Goal: Check status: Check status

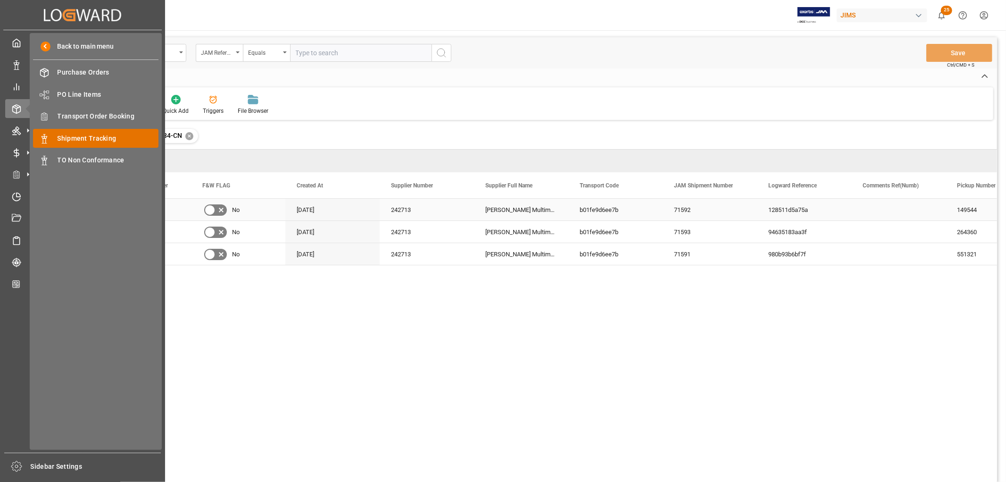
click at [101, 140] on span "Shipment Tracking" at bounding box center [108, 138] width 101 height 10
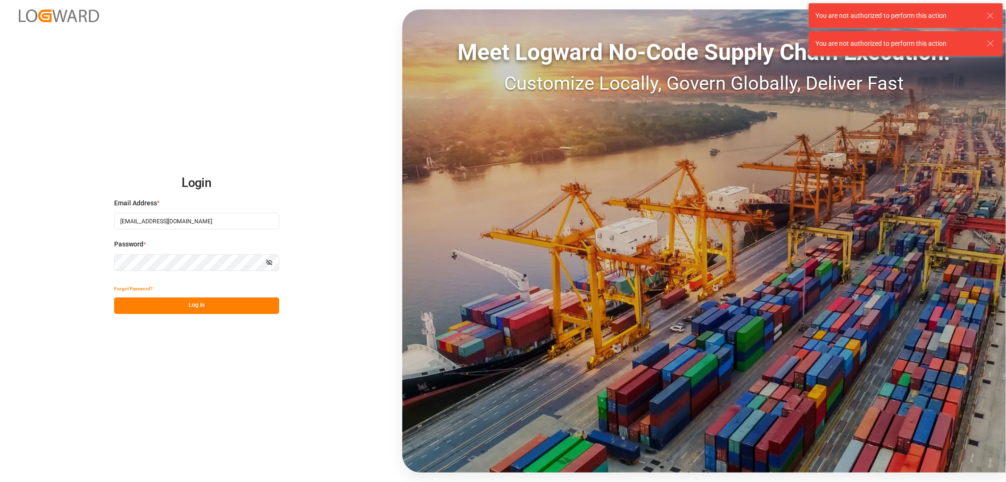
click at [222, 306] on button "Log In" at bounding box center [196, 305] width 165 height 17
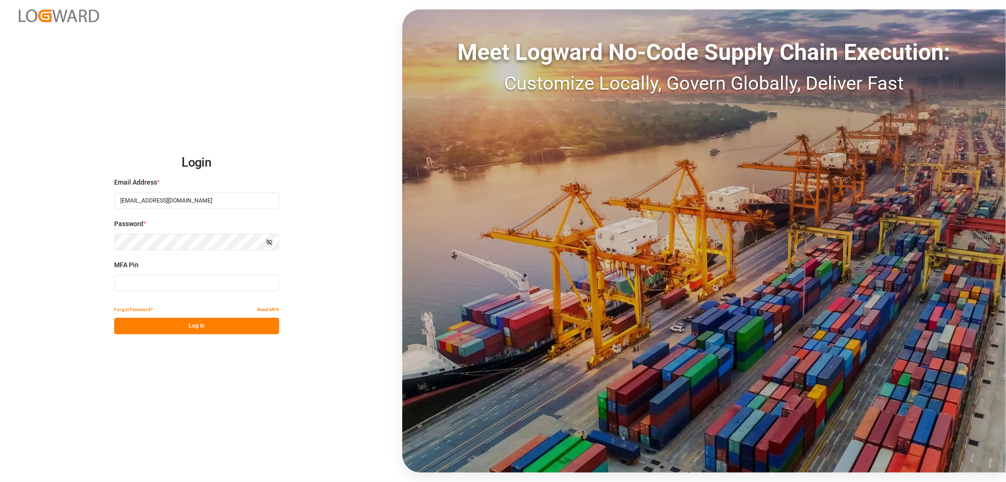
click at [138, 277] on input at bounding box center [196, 283] width 165 height 17
type input "254542"
click at [167, 331] on button "Log In" at bounding box center [196, 325] width 165 height 17
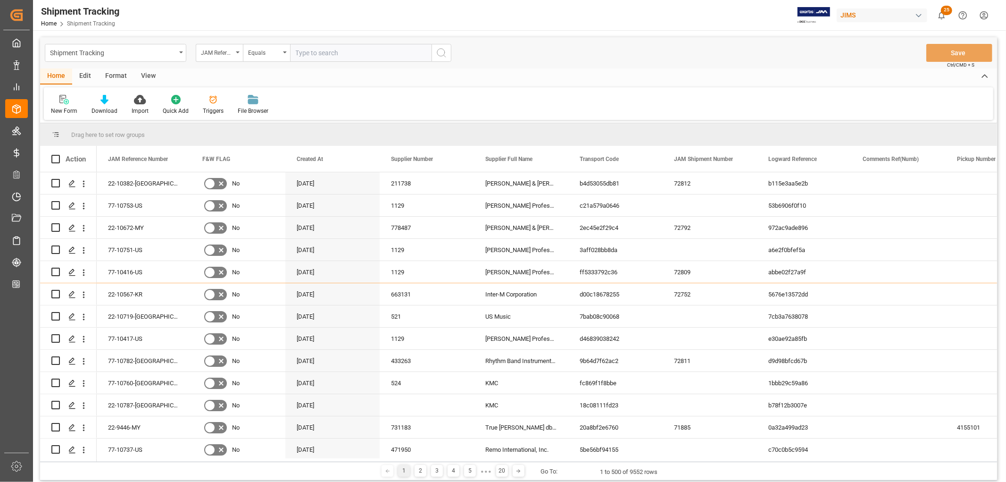
click at [315, 49] on input "text" at bounding box center [361, 53] width 142 height 18
paste input "77-9357-VN"
type input "77-9357-VN"
click at [439, 53] on icon "search button" at bounding box center [441, 52] width 11 height 11
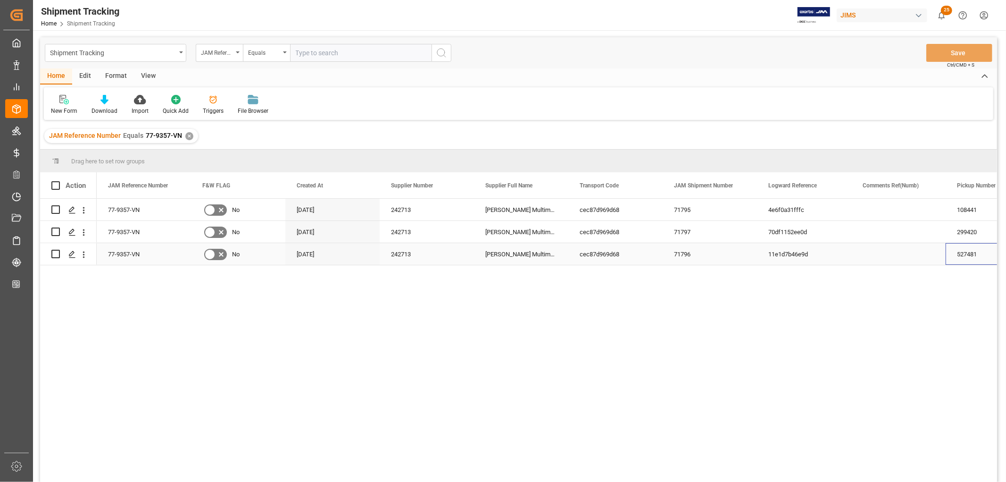
click at [977, 258] on div "527481" at bounding box center [993, 254] width 94 height 22
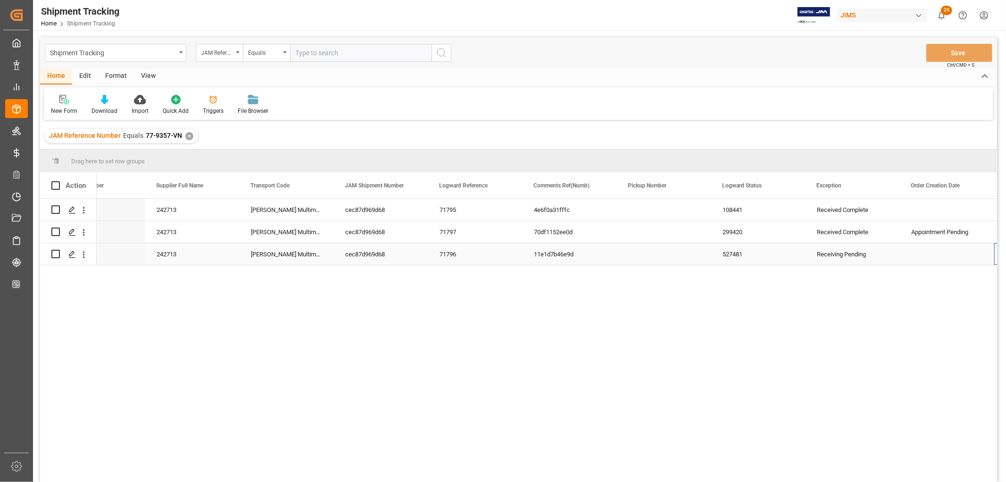
scroll to position [0, 329]
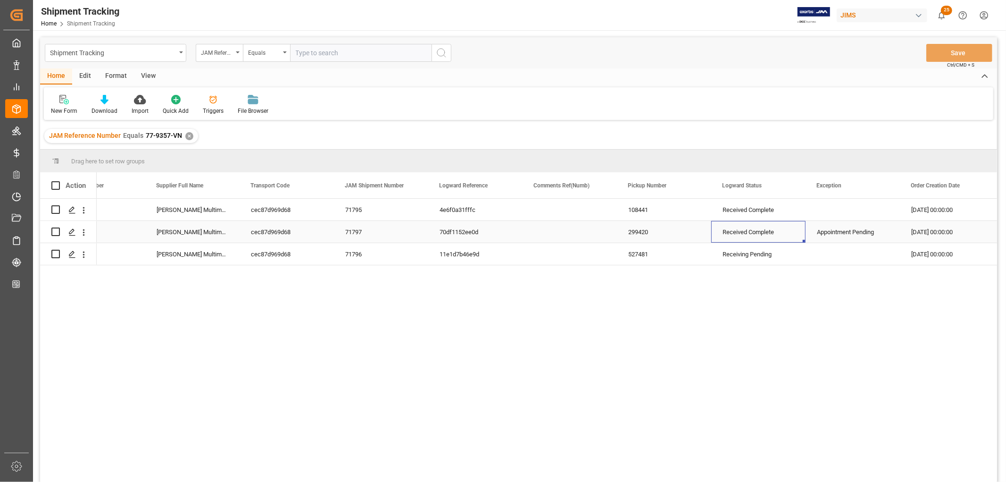
click at [748, 232] on div "Received Complete" at bounding box center [759, 232] width 72 height 22
click at [750, 258] on div "Receiving Pending" at bounding box center [759, 254] width 72 height 22
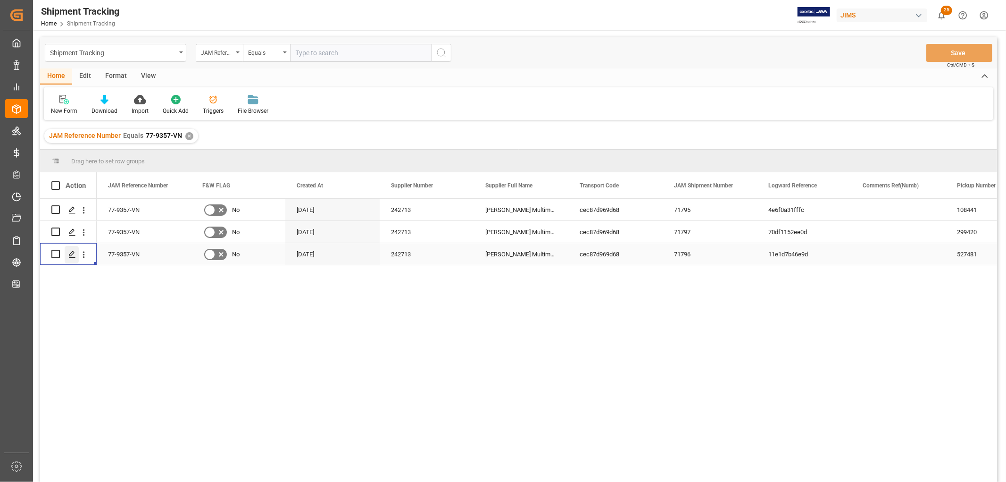
click at [71, 253] on icon "Press SPACE to select this row." at bounding box center [72, 254] width 8 height 8
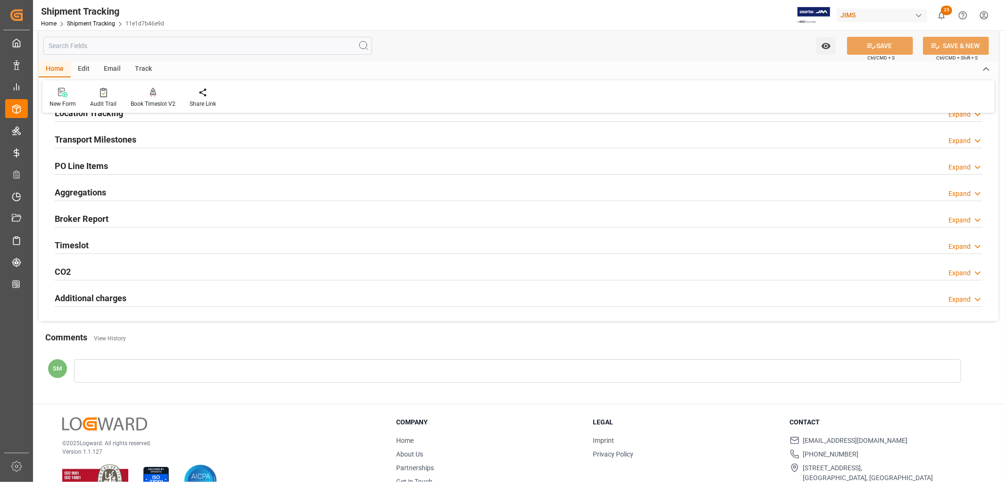
scroll to position [105, 0]
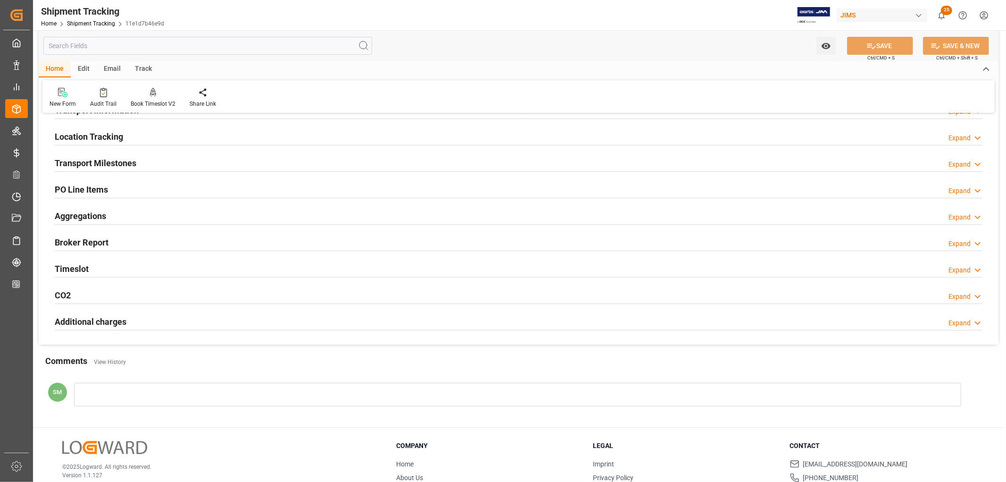
click at [76, 195] on h2 "PO Line Items" at bounding box center [81, 189] width 53 height 13
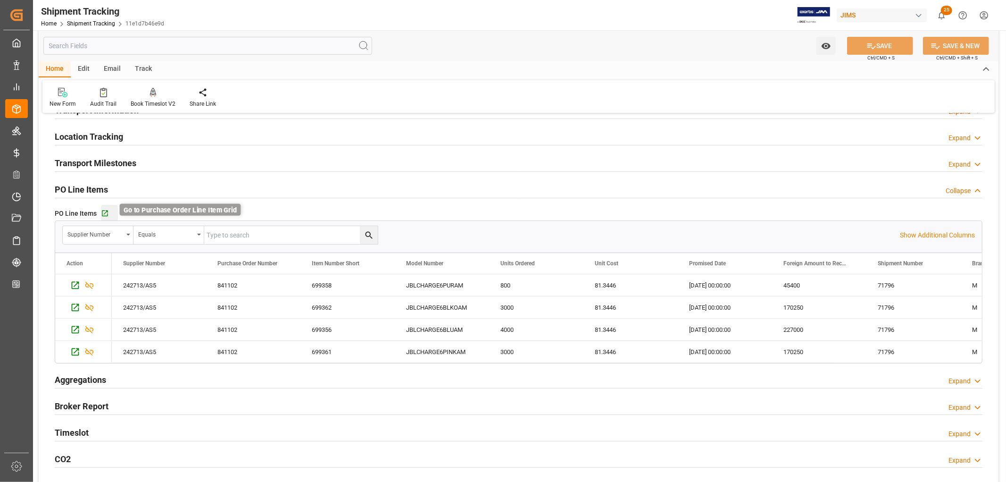
click at [104, 213] on icon "button" at bounding box center [105, 213] width 6 height 6
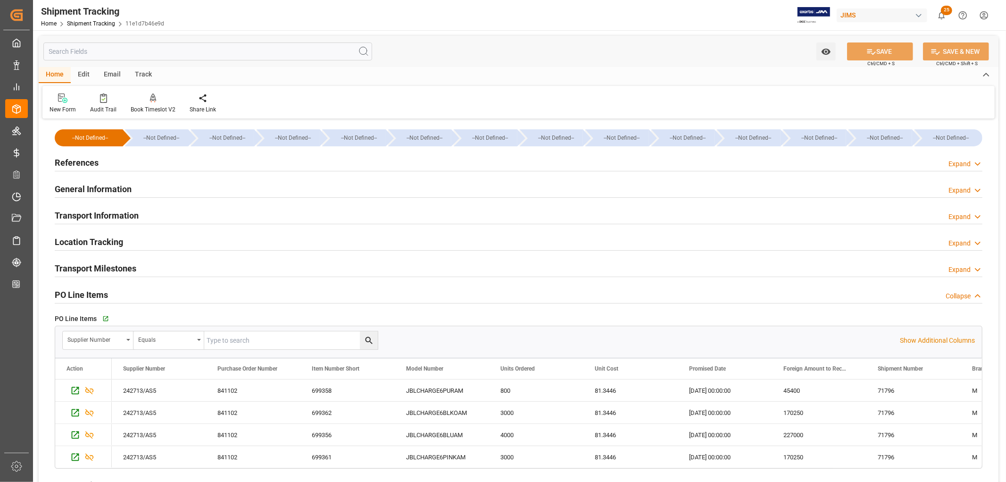
click at [83, 167] on h2 "References" at bounding box center [77, 162] width 44 height 13
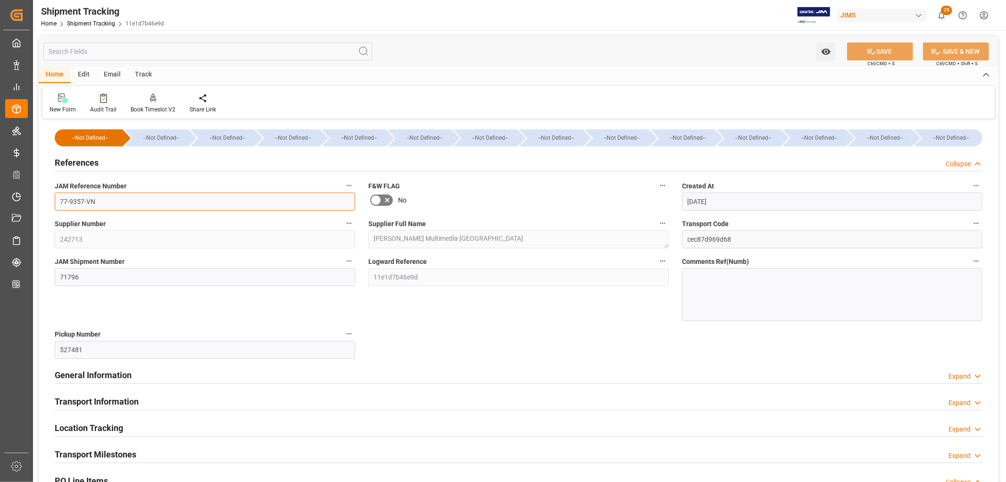
drag, startPoint x: 169, startPoint y: 200, endPoint x: 31, endPoint y: 200, distance: 137.7
click at [31, 200] on div "Created by potrace 1.15, written by [PERSON_NAME] [DATE]-[DATE] Created by potr…" at bounding box center [503, 241] width 1006 height 482
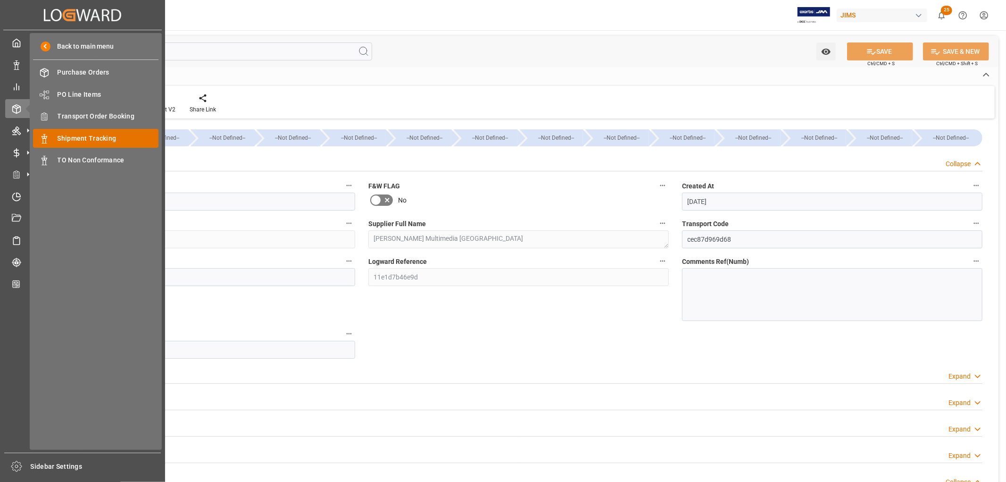
click at [101, 134] on span "Shipment Tracking" at bounding box center [108, 138] width 101 height 10
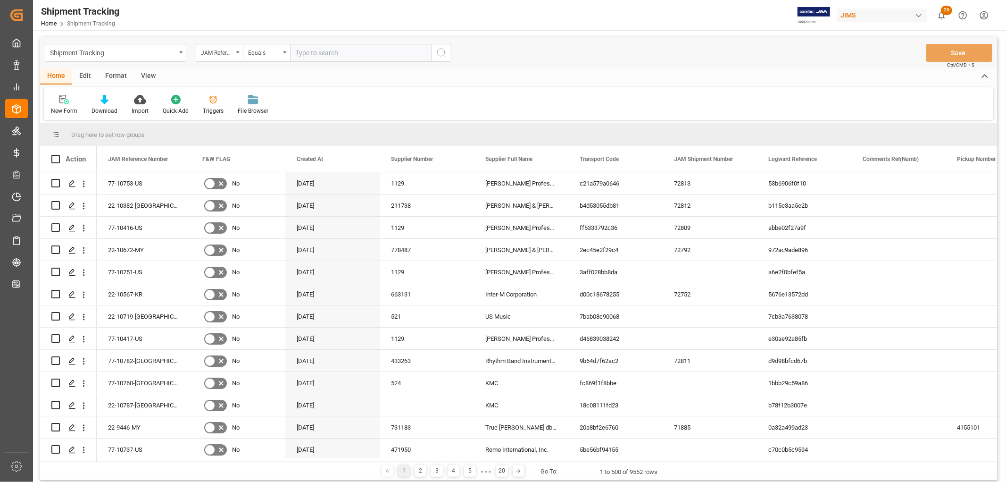
click at [318, 46] on input "text" at bounding box center [361, 53] width 142 height 18
type input "77-9314-CN"
click at [439, 51] on icon "search button" at bounding box center [441, 52] width 11 height 11
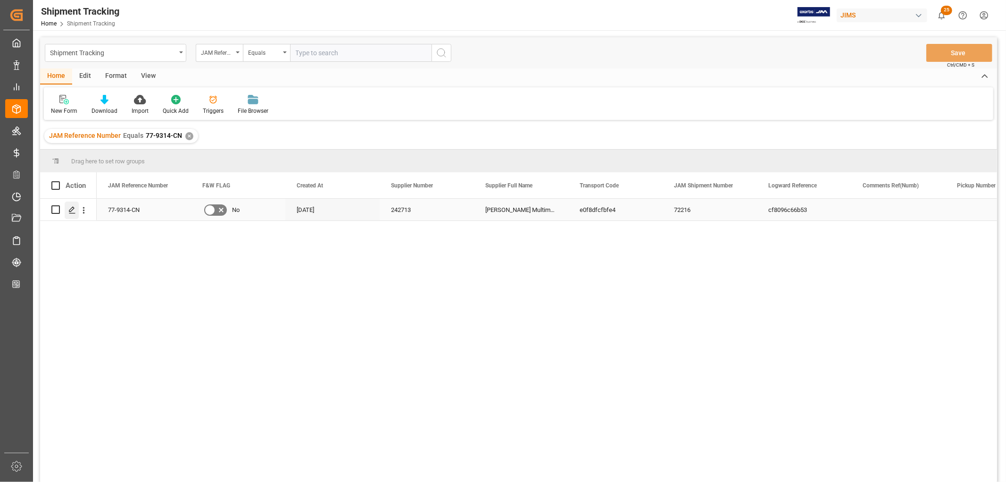
click at [69, 207] on icon "Press SPACE to select this row." at bounding box center [72, 210] width 8 height 8
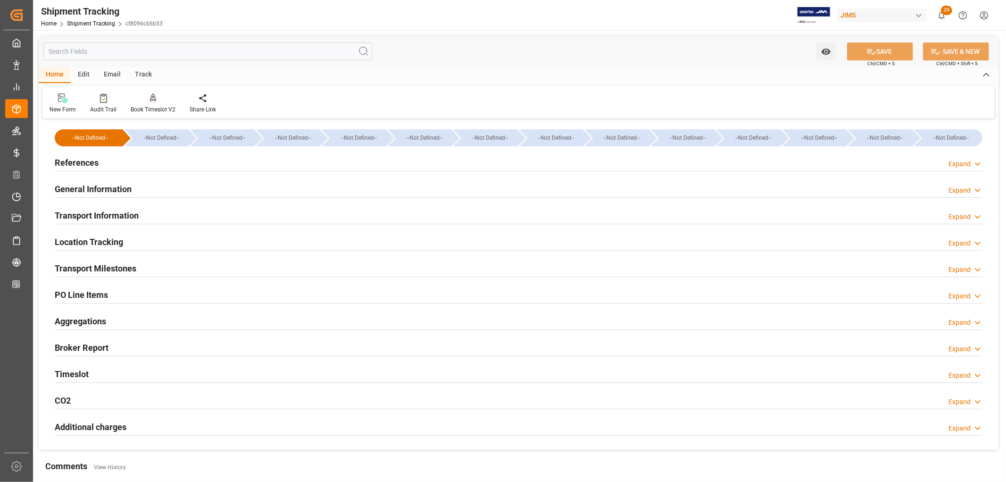
click at [61, 188] on h2 "General Information" at bounding box center [93, 189] width 77 height 13
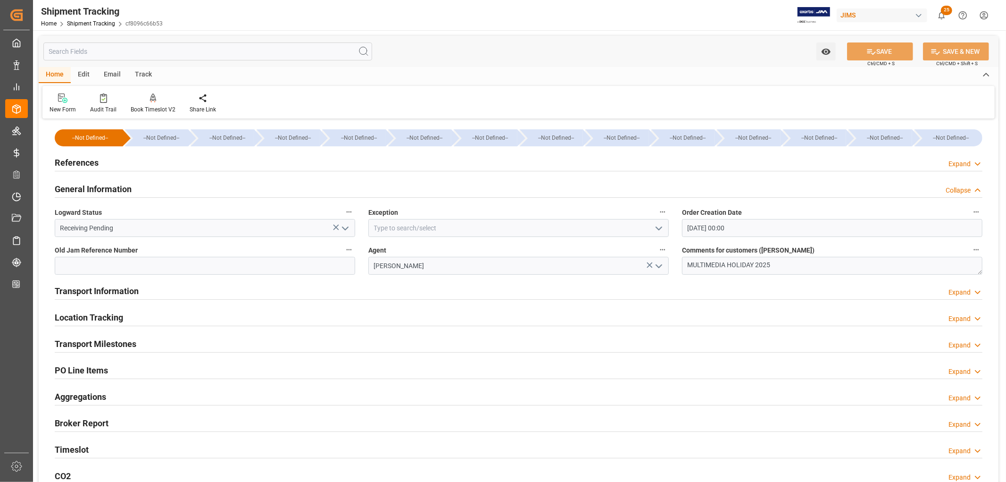
click at [61, 188] on h2 "General Information" at bounding box center [93, 189] width 77 height 13
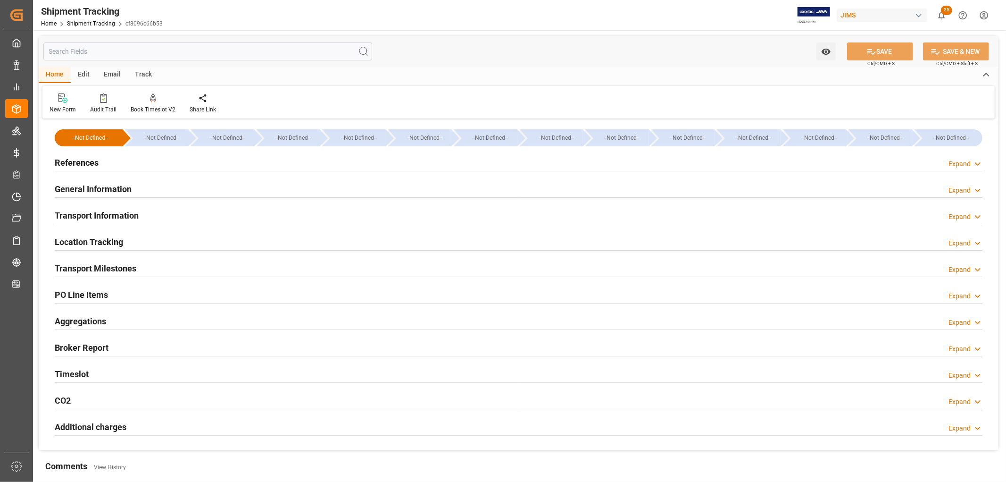
click at [79, 290] on h2 "PO Line Items" at bounding box center [81, 294] width 53 height 13
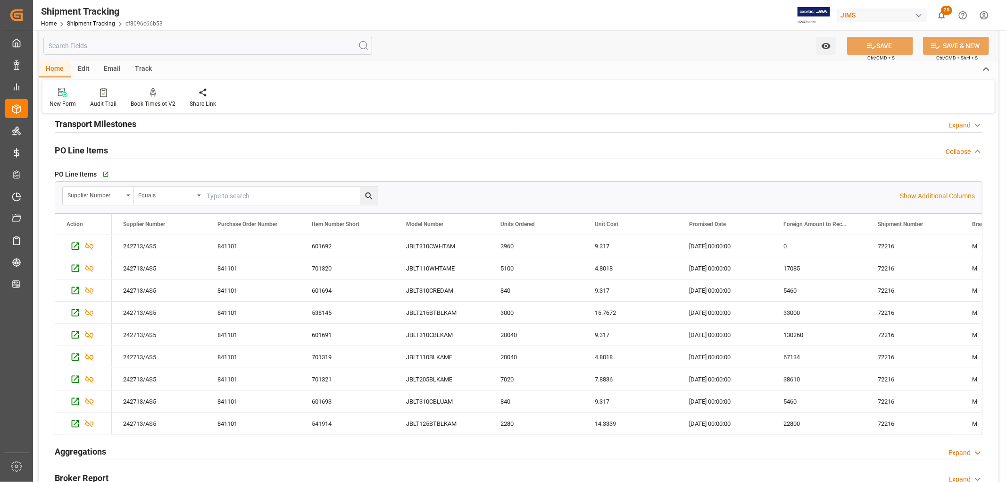
scroll to position [157, 0]
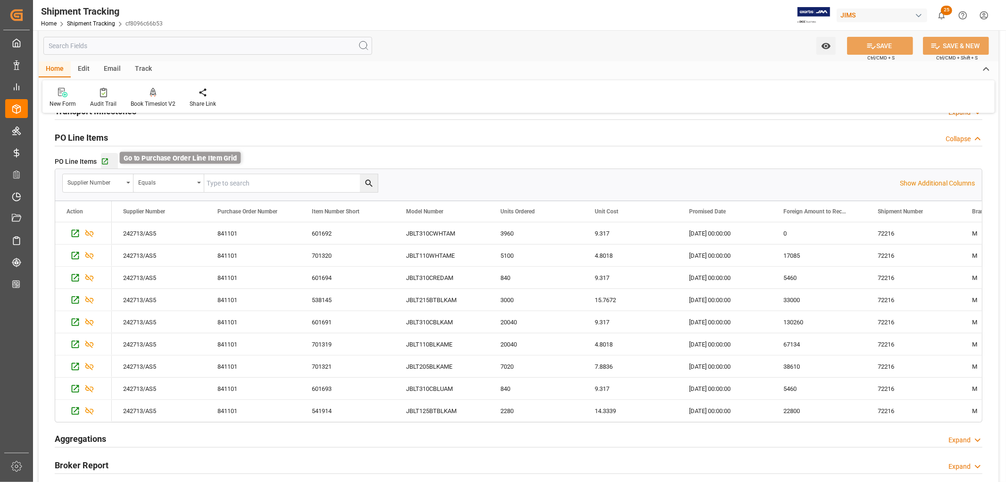
click at [104, 160] on icon "button" at bounding box center [105, 162] width 8 height 8
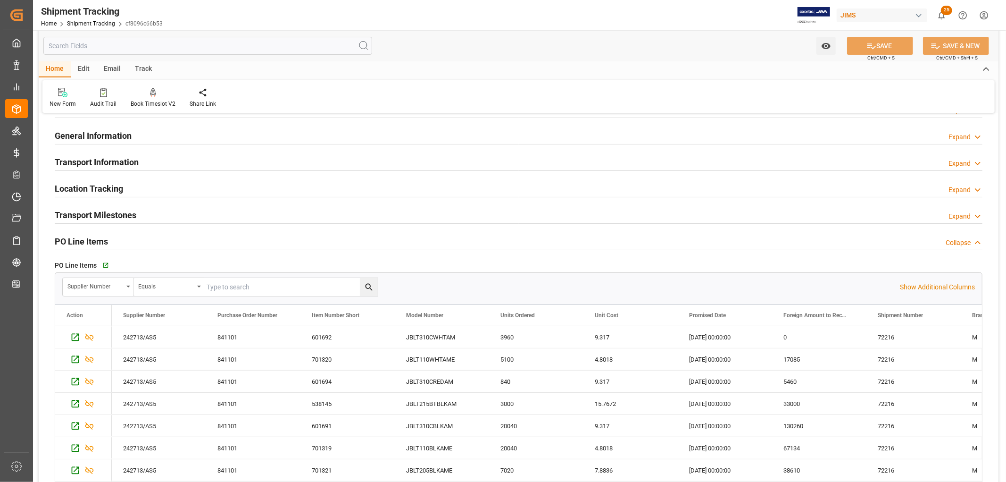
scroll to position [0, 0]
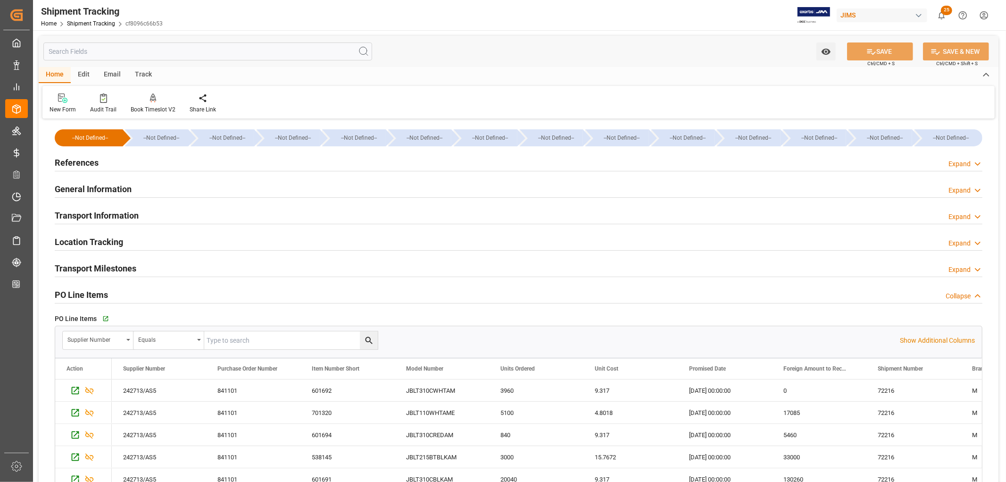
click at [80, 164] on h2 "References" at bounding box center [77, 162] width 44 height 13
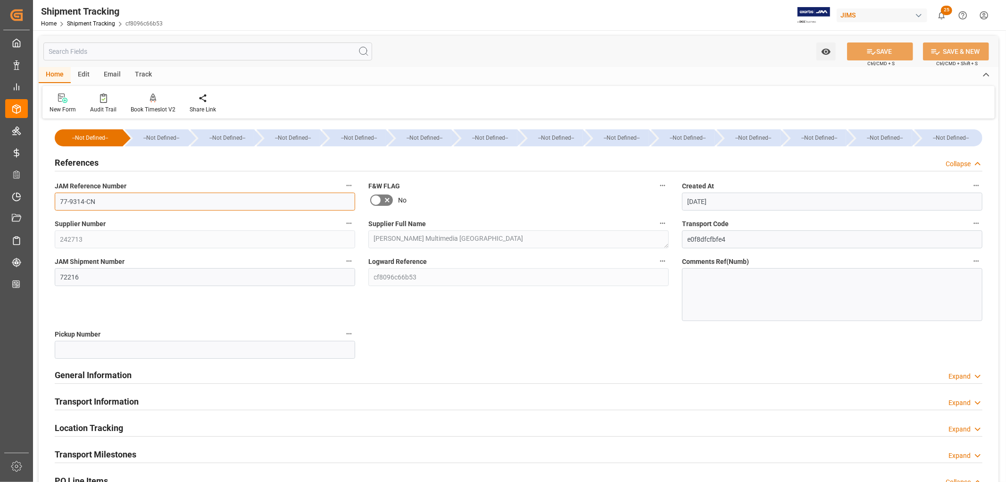
drag, startPoint x: 101, startPoint y: 205, endPoint x: 43, endPoint y: 204, distance: 57.6
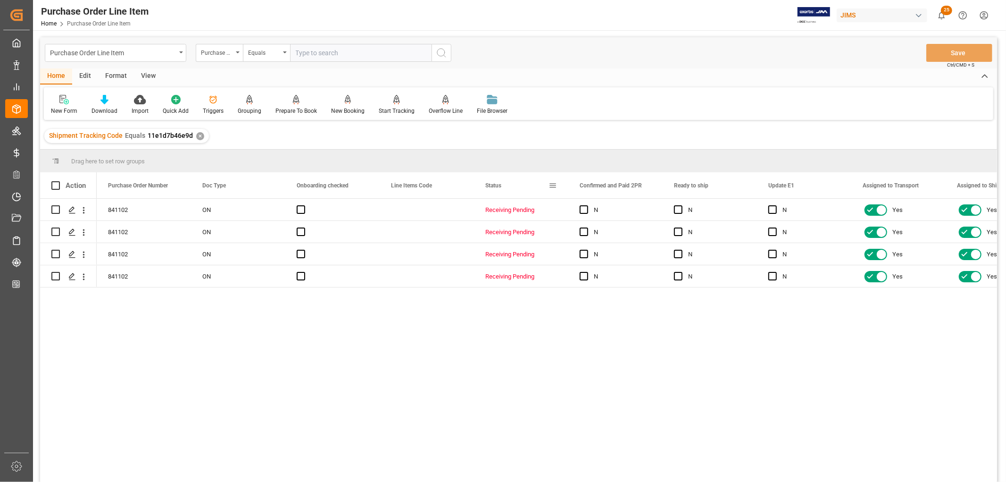
click at [551, 185] on span at bounding box center [553, 185] width 8 height 8
click at [634, 186] on span "columns" at bounding box center [632, 187] width 8 height 8
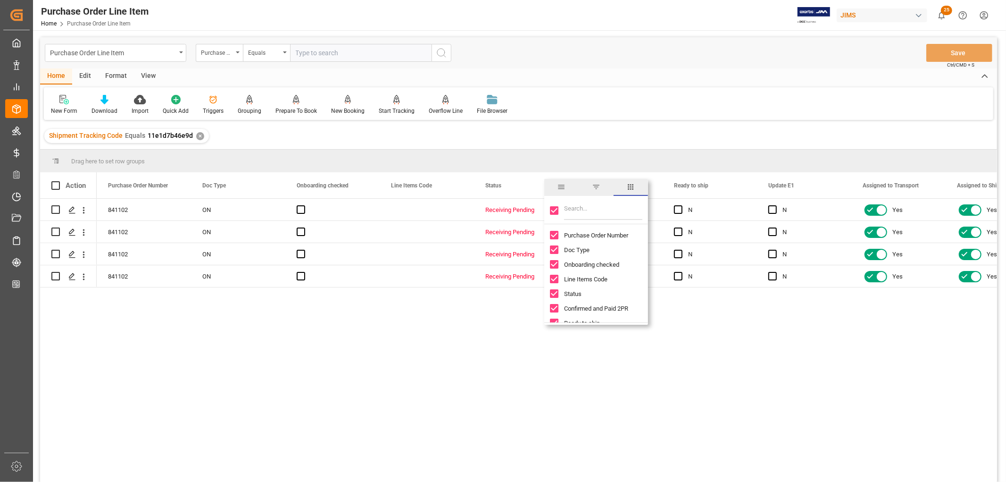
click at [550, 206] on input "Toggle Select All Columns" at bounding box center [554, 210] width 8 height 8
checkbox input "false"
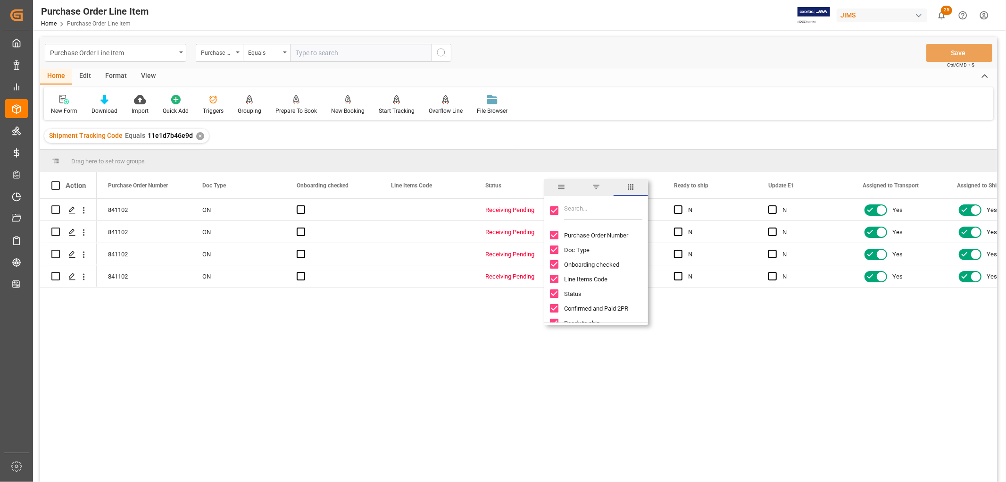
checkbox input "false"
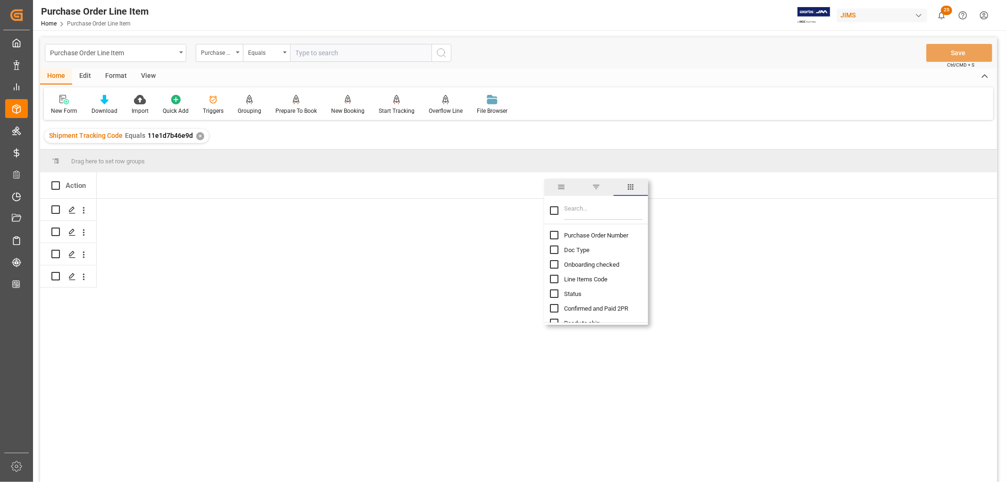
click at [557, 234] on input "Purchase Order Number column toggle visibility (hidden)" at bounding box center [554, 235] width 8 height 8
checkbox input "true"
checkbox input "false"
click at [575, 216] on input "Filter Columns Input" at bounding box center [603, 210] width 78 height 19
type input "status"
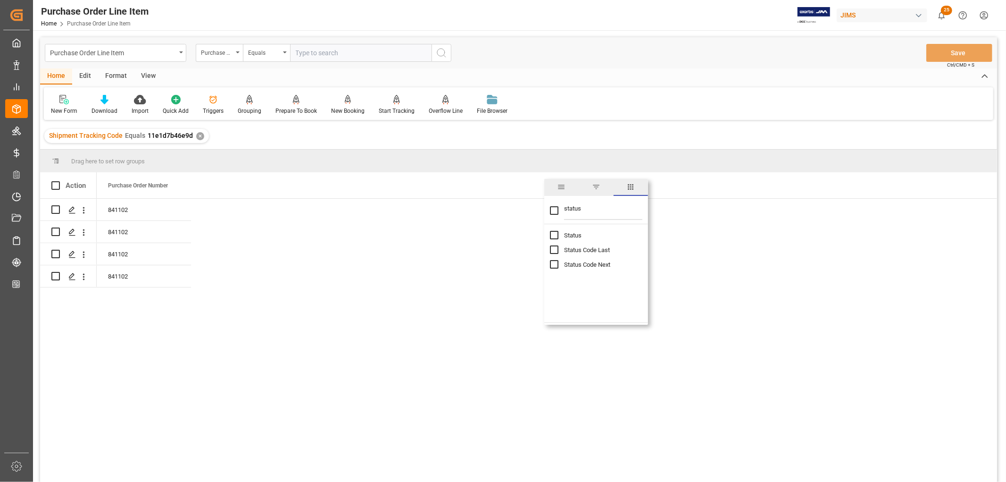
click at [555, 235] on input "Status column toggle visibility (hidden)" at bounding box center [554, 235] width 8 height 8
checkbox input "true"
checkbox input "false"
click at [554, 251] on input "Status Code Last column toggle visibility (hidden)" at bounding box center [554, 249] width 8 height 8
checkbox input "true"
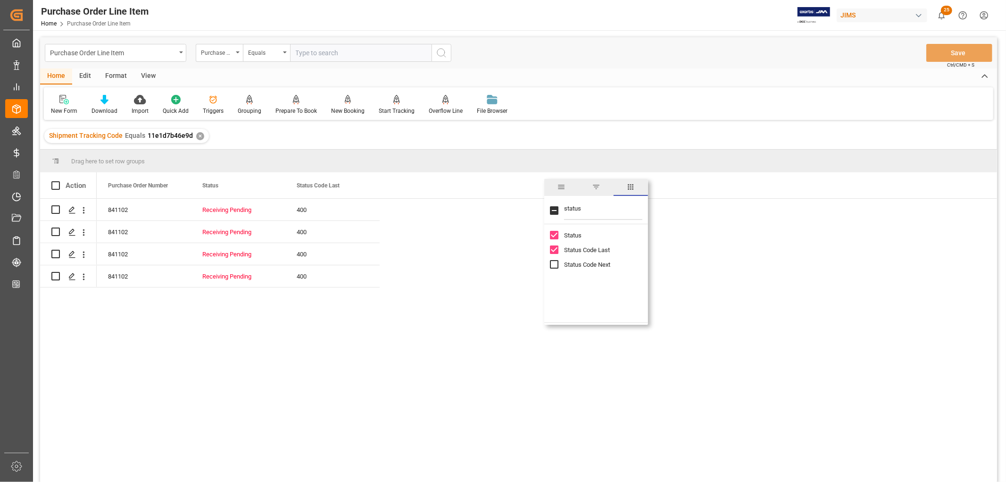
click at [554, 267] on input "Status Code Next column toggle visibility (hidden)" at bounding box center [554, 264] width 8 height 8
checkbox input "true"
click at [119, 214] on div "841102" at bounding box center [144, 210] width 94 height 22
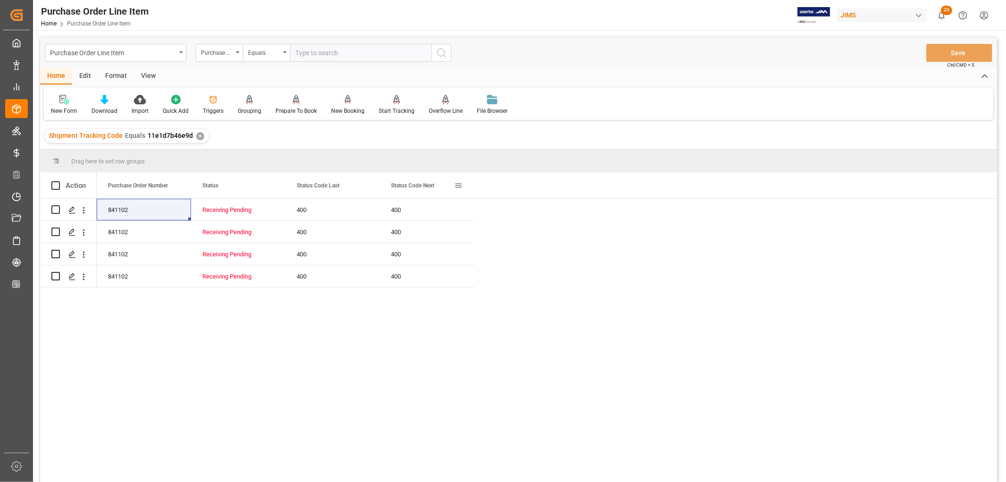
click at [460, 184] on span at bounding box center [458, 185] width 8 height 8
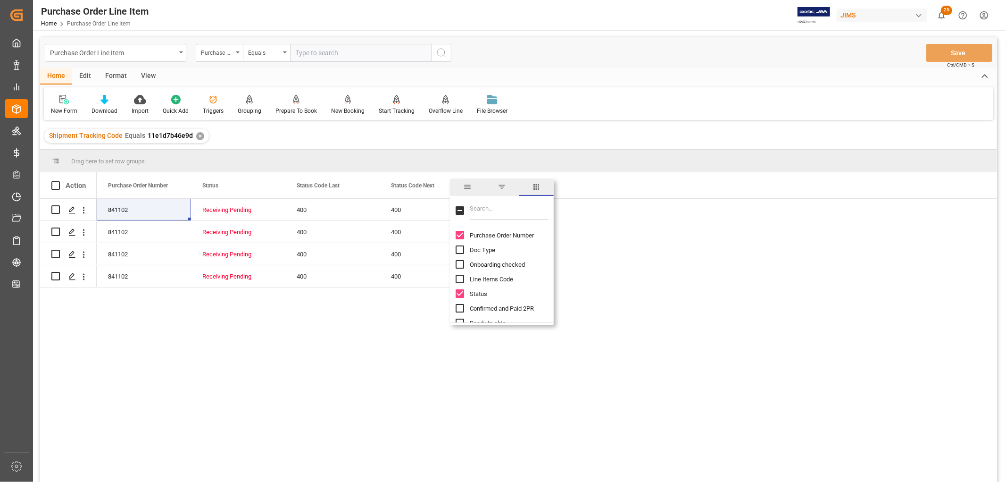
click at [499, 211] on input "Filter Columns Input" at bounding box center [509, 210] width 78 height 19
type input "line"
click at [460, 251] on input "Line Number column toggle visibility (hidden)" at bounding box center [460, 249] width 8 height 8
checkbox input "true"
checkbox input "false"
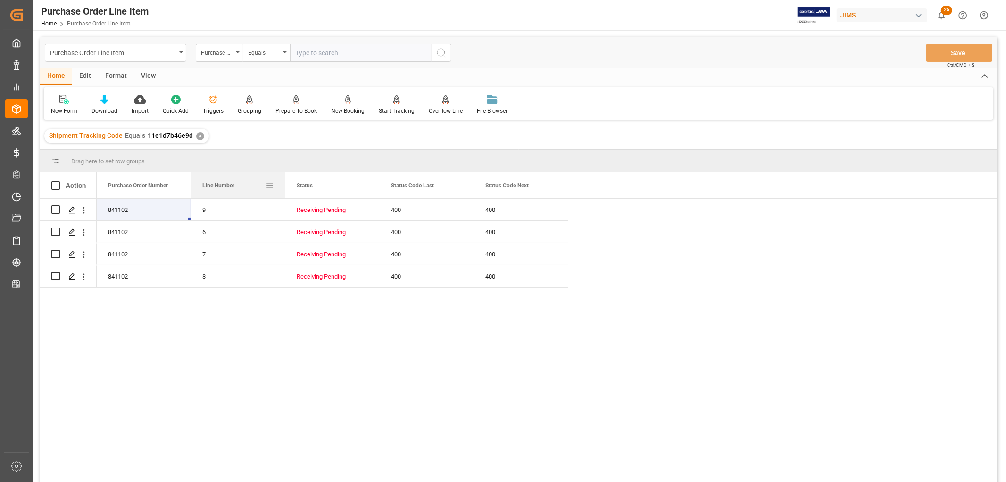
drag, startPoint x: 308, startPoint y: 186, endPoint x: 219, endPoint y: 190, distance: 88.8
click at [219, 190] on div "Line Number" at bounding box center [233, 185] width 63 height 26
click at [222, 185] on span "Line Number" at bounding box center [218, 185] width 32 height 7
click at [651, 348] on div "841102 6 Receiving Pending 400 400 841102 7 Receiving Pending 400 400 841102 8 …" at bounding box center [547, 343] width 900 height 289
click at [469, 411] on div "841102 6 Receiving Pending 400 400 841102 7 Receiving Pending 400 400 841102 8 …" at bounding box center [547, 343] width 900 height 289
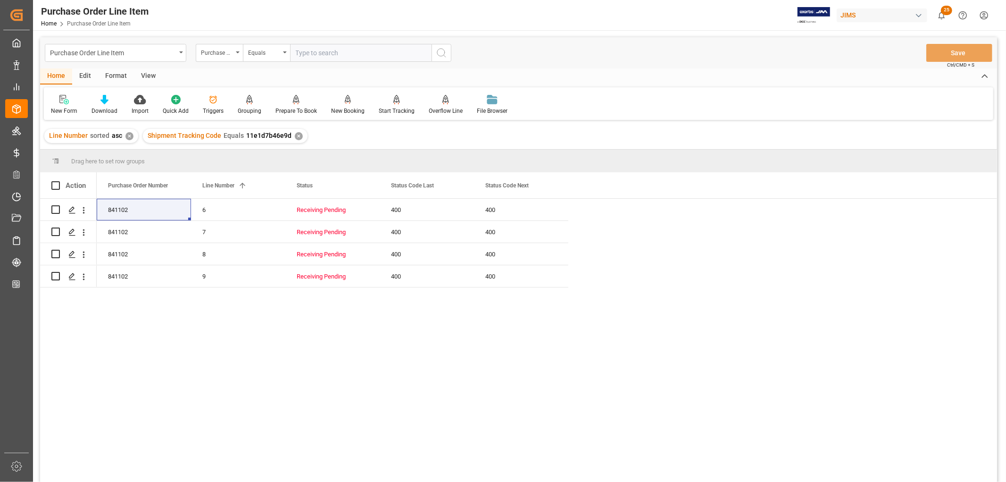
click at [546, 286] on div "400" at bounding box center [521, 276] width 94 height 22
click at [659, 141] on div "Line Number sorted asc ✕ Shipment Tracking Code Equals 11e1d7b46e9d ✕" at bounding box center [518, 136] width 957 height 26
click at [119, 216] on div "841102" at bounding box center [144, 210] width 94 height 22
click at [502, 412] on div "841102 6 Receiving Pending 400 400 841102 7 Receiving Pending 400 400 841102 8 …" at bounding box center [547, 343] width 900 height 289
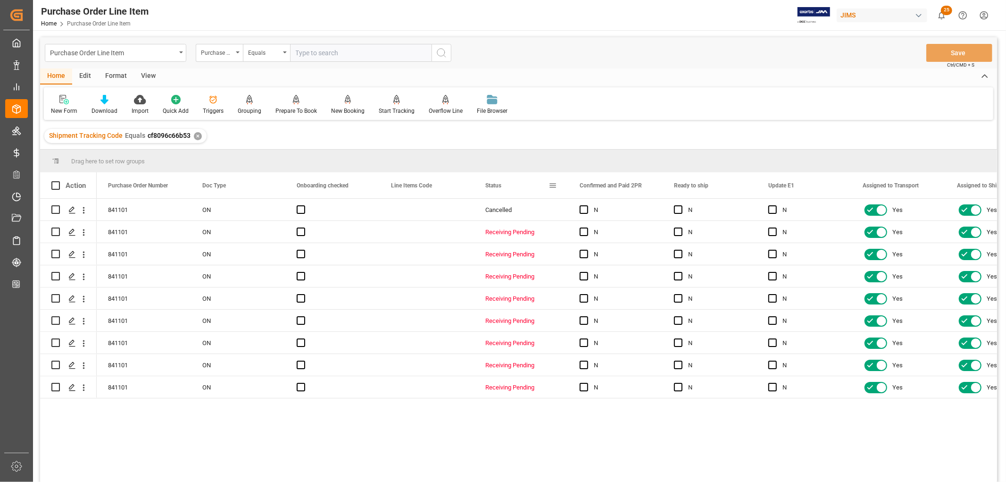
click at [551, 182] on span at bounding box center [553, 185] width 8 height 8
click at [634, 185] on span "columns" at bounding box center [632, 187] width 8 height 8
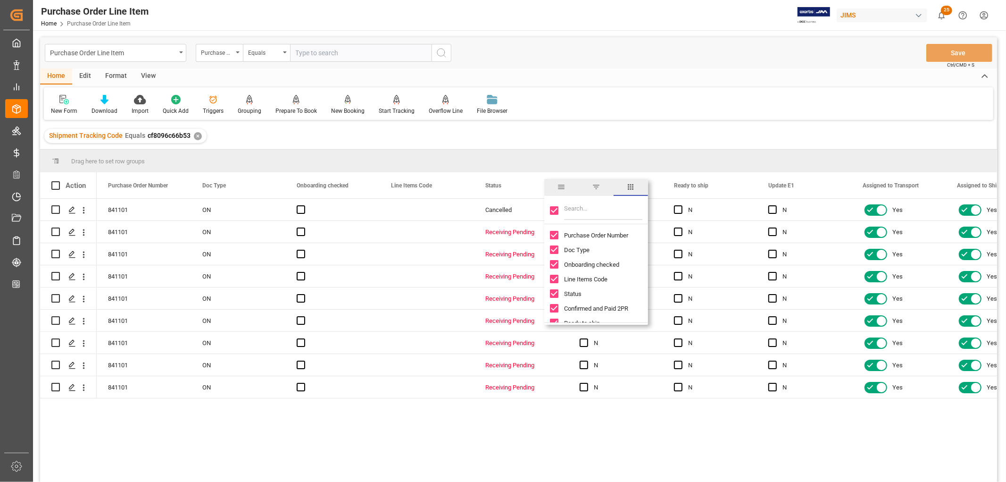
click at [557, 211] on input "Toggle Select All Columns" at bounding box center [554, 210] width 8 height 8
checkbox input "false"
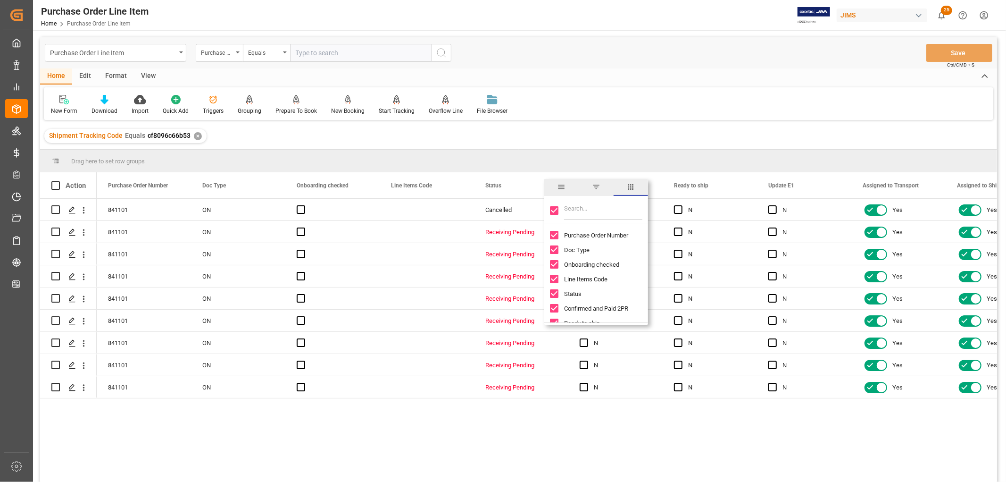
checkbox input "false"
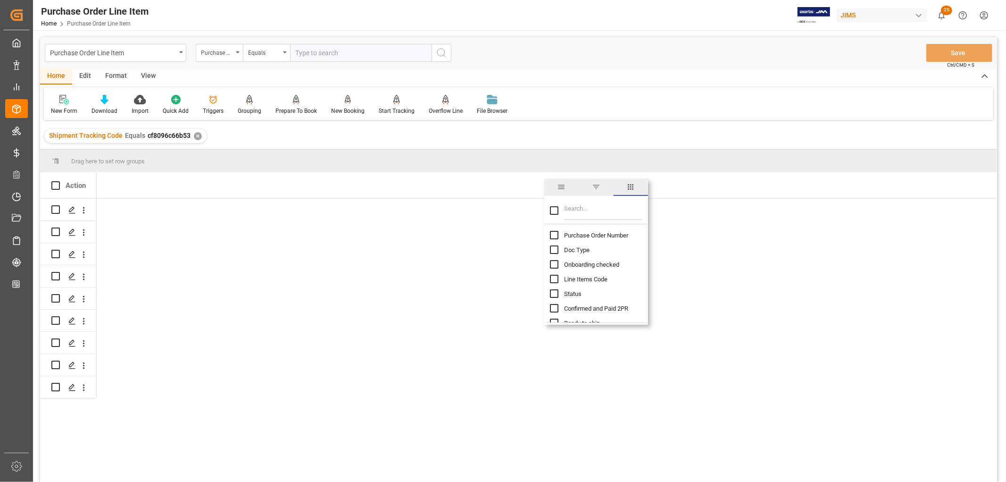
click at [557, 233] on input "Purchase Order Number column toggle visibility (hidden)" at bounding box center [554, 235] width 8 height 8
checkbox input "true"
checkbox input "false"
click at [572, 206] on input "Filter Columns Input" at bounding box center [603, 210] width 78 height 19
type input "sta"
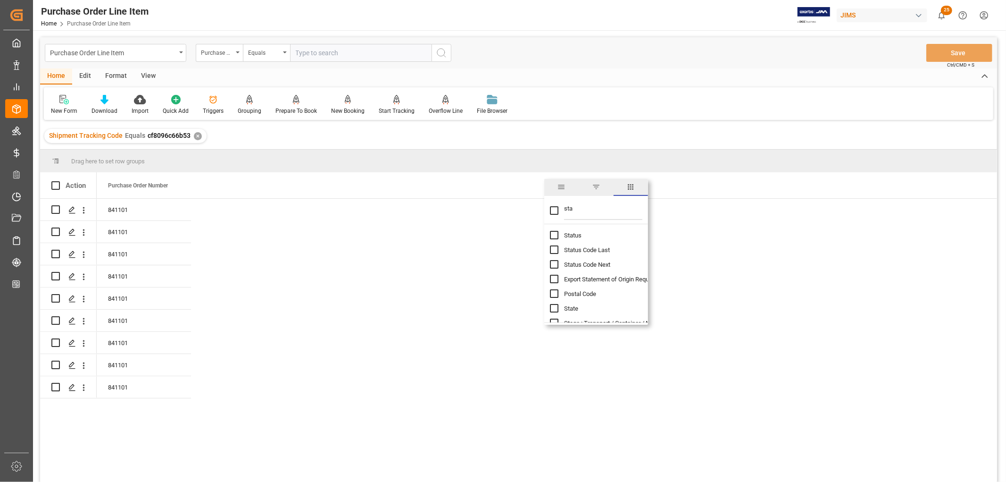
click at [553, 234] on input "Status column toggle visibility (hidden)" at bounding box center [554, 235] width 8 height 8
checkbox input "true"
checkbox input "false"
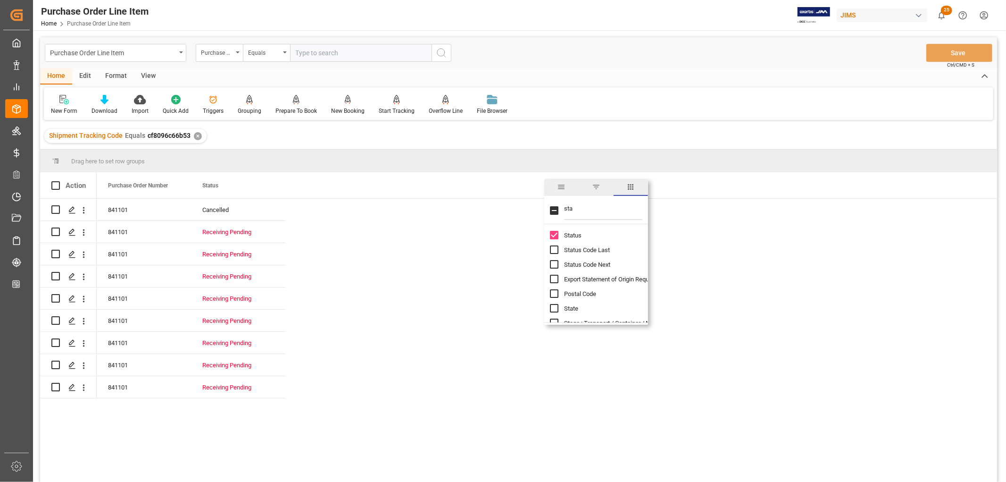
click at [572, 206] on input "sta" at bounding box center [603, 210] width 78 height 19
click at [556, 249] on input "Status Code Last column toggle visibility (hidden)" at bounding box center [554, 249] width 8 height 8
checkbox input "true"
click at [553, 265] on input "Status Code Next column toggle visibility (hidden)" at bounding box center [554, 264] width 8 height 8
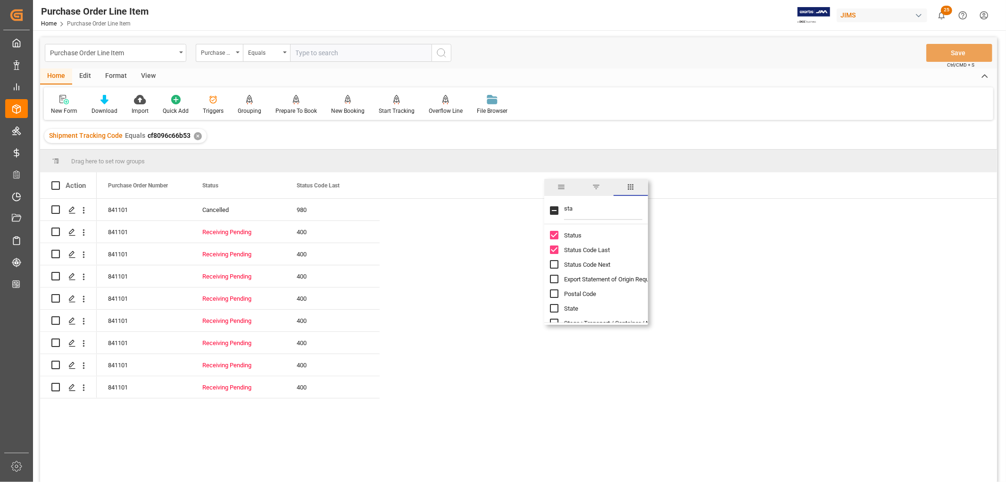
checkbox input "true"
click at [567, 208] on input "sta" at bounding box center [603, 210] width 78 height 19
type input "line"
click at [559, 248] on div "Line Number" at bounding box center [602, 249] width 104 height 15
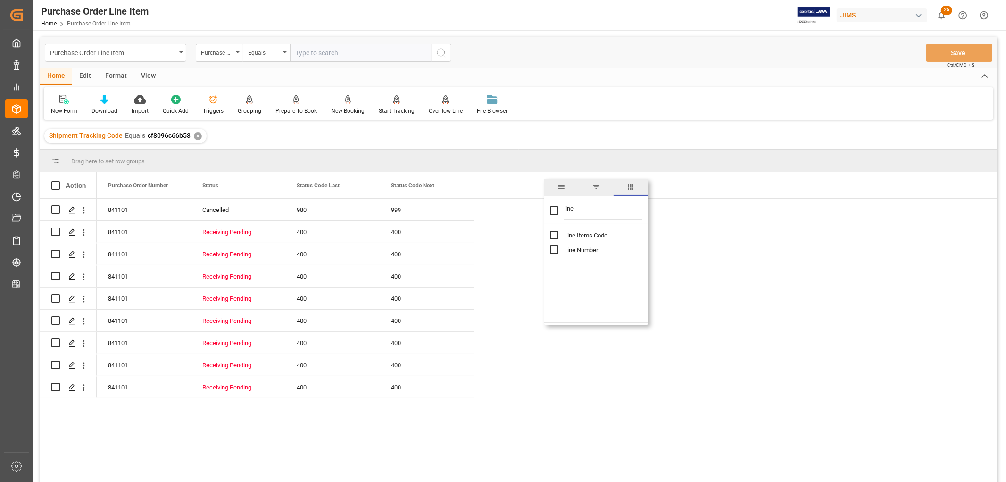
click at [553, 249] on input "Line Number column toggle visibility (hidden)" at bounding box center [554, 249] width 8 height 8
checkbox input "true"
checkbox input "false"
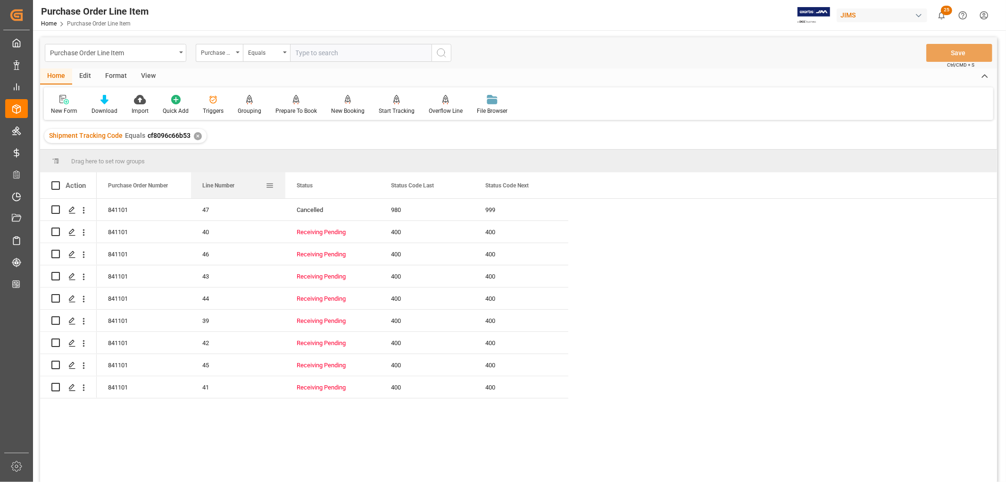
drag, startPoint x: 319, startPoint y: 184, endPoint x: 215, endPoint y: 184, distance: 104.2
click at [215, 184] on span "Line Number" at bounding box center [218, 185] width 32 height 7
click at [215, 185] on span "Line Number" at bounding box center [218, 185] width 32 height 7
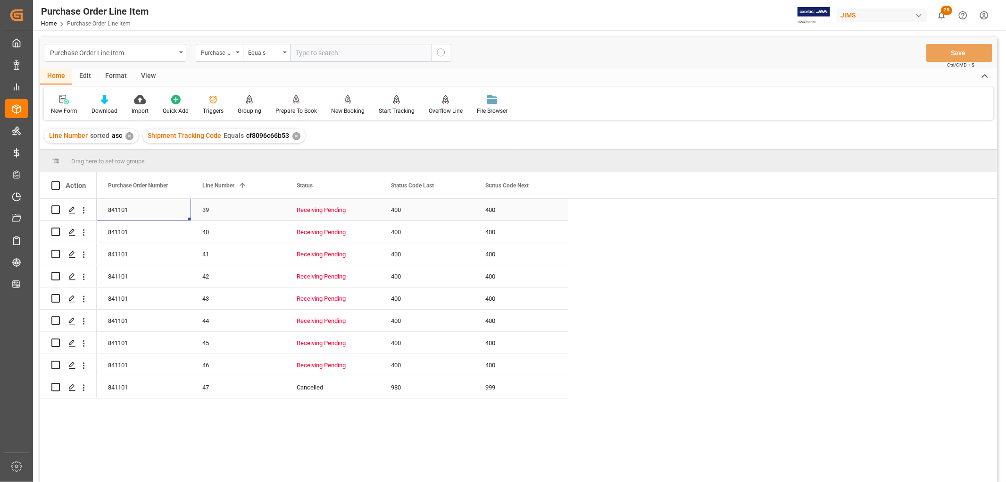
click at [111, 209] on div "841101" at bounding box center [144, 210] width 94 height 22
click at [134, 237] on div "841101" at bounding box center [144, 232] width 94 height 22
click at [471, 437] on div "841101 39 Receiving Pending 400 400 841101 40 Receiving Pending 400 400 841101 …" at bounding box center [547, 343] width 900 height 289
click at [486, 384] on div "999" at bounding box center [521, 387] width 94 height 22
